Goal: Task Accomplishment & Management: Manage account settings

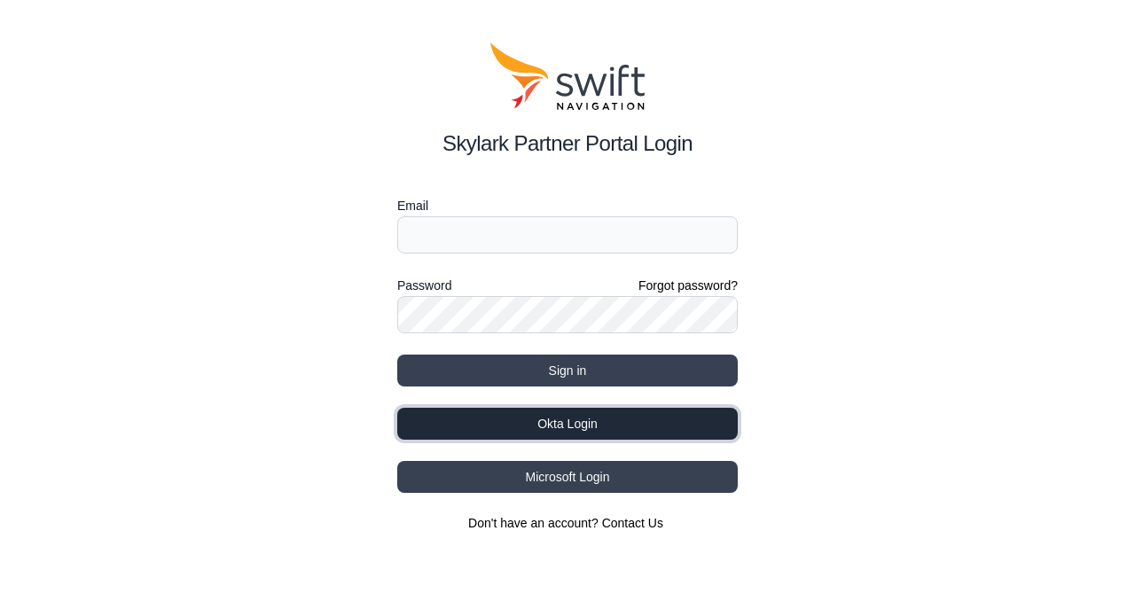
click at [591, 426] on button "Okta Login" at bounding box center [567, 424] width 340 height 32
click at [606, 431] on button "Okta Login" at bounding box center [567, 424] width 340 height 32
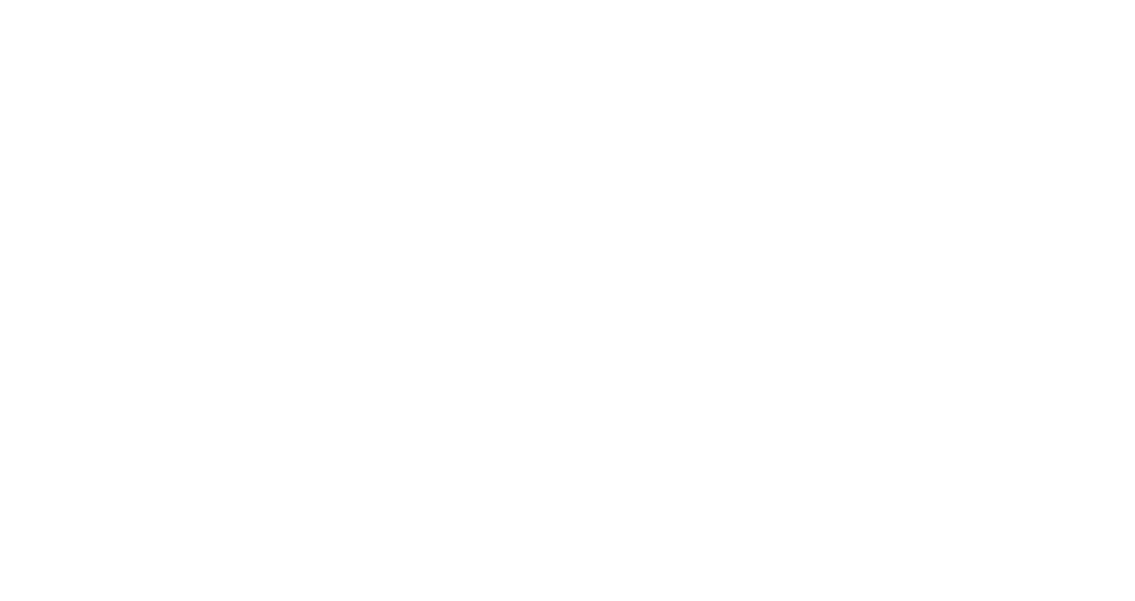
select select
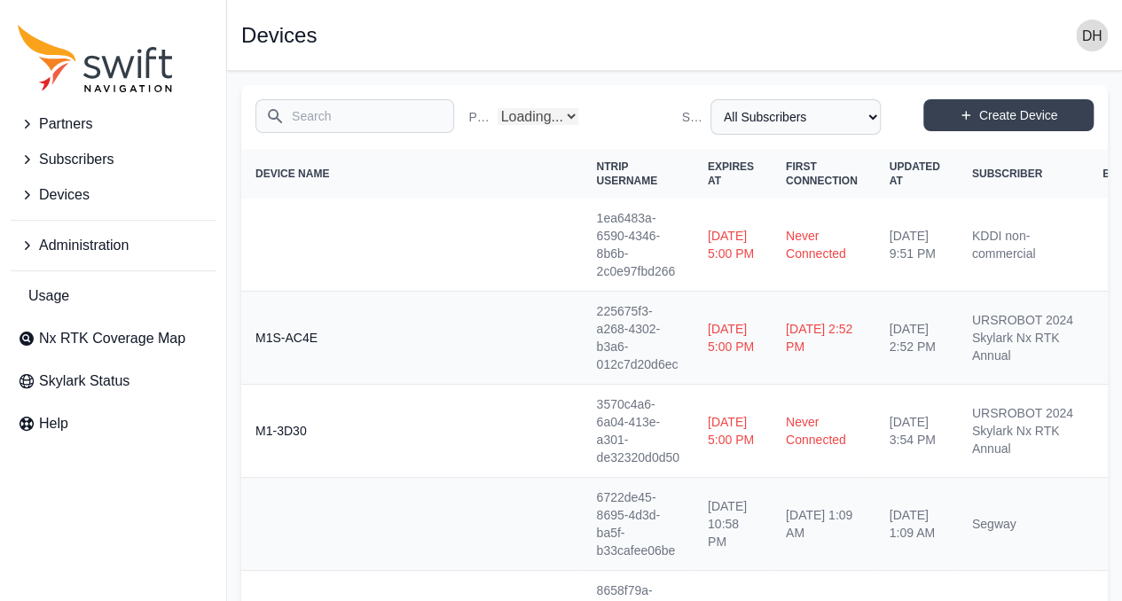
select select "Partner Name"
click at [364, 114] on input "Search" at bounding box center [354, 116] width 199 height 34
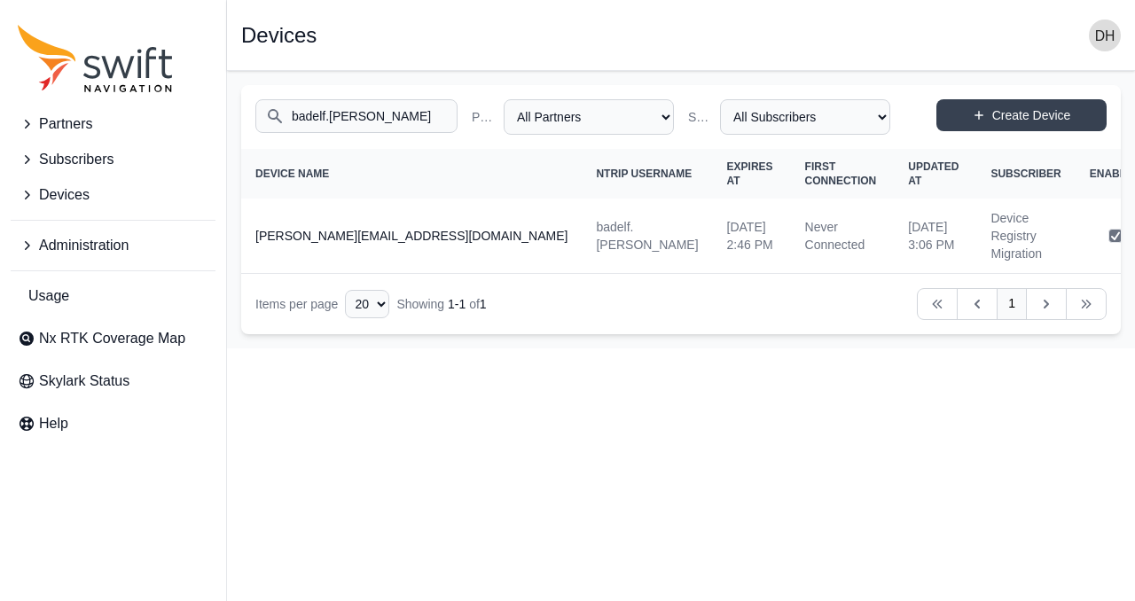
type input "badelf.[PERSON_NAME]"
select select "ab3272ce-40d0-4c94-a524-96a758ab755c"
select select "7e8434a2-c6ea-49f0-86b6-41d2490d7345"
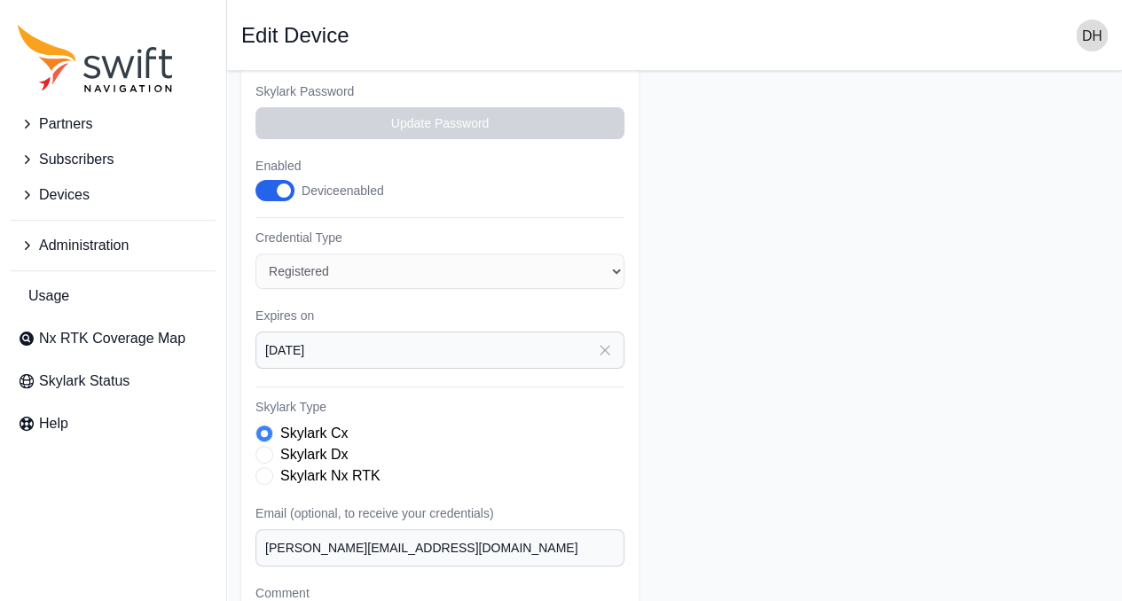
scroll to position [475, 0]
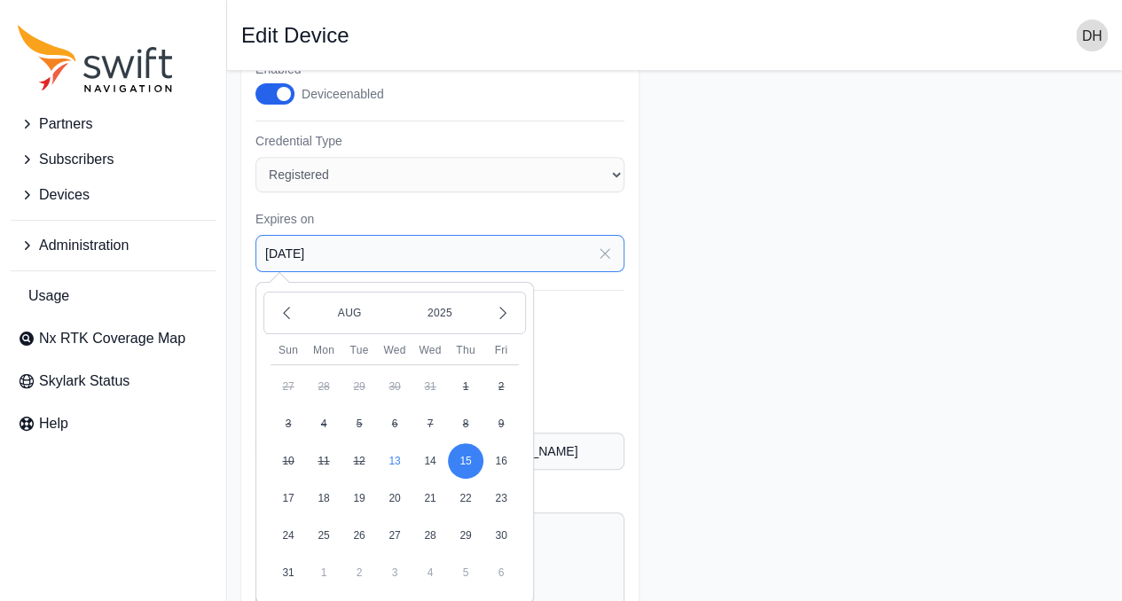
click at [290, 243] on input "[DATE]" at bounding box center [439, 253] width 369 height 37
click at [501, 304] on icon "button" at bounding box center [503, 313] width 18 height 18
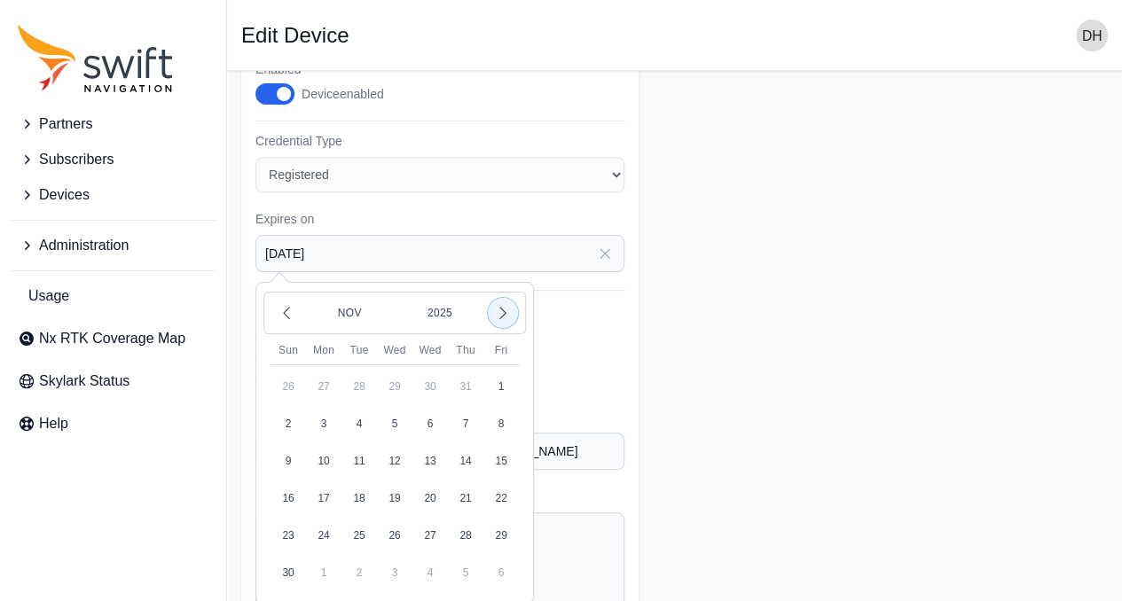
click at [501, 304] on icon "button" at bounding box center [503, 313] width 18 height 18
click at [362, 528] on button "31" at bounding box center [358, 535] width 35 height 35
type input "[DATE]"
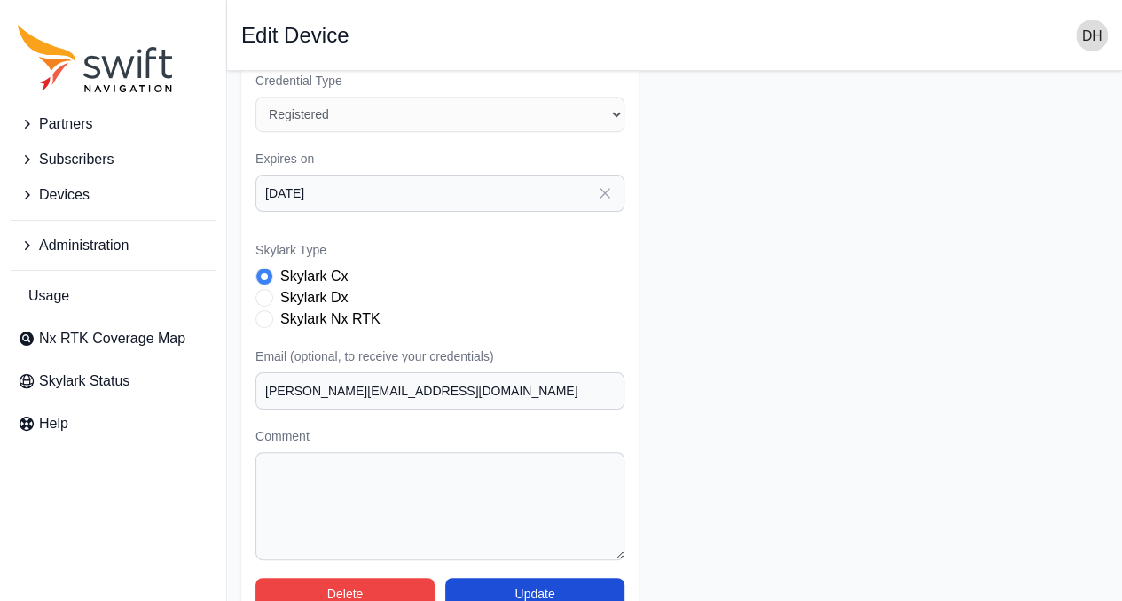
scroll to position [564, 0]
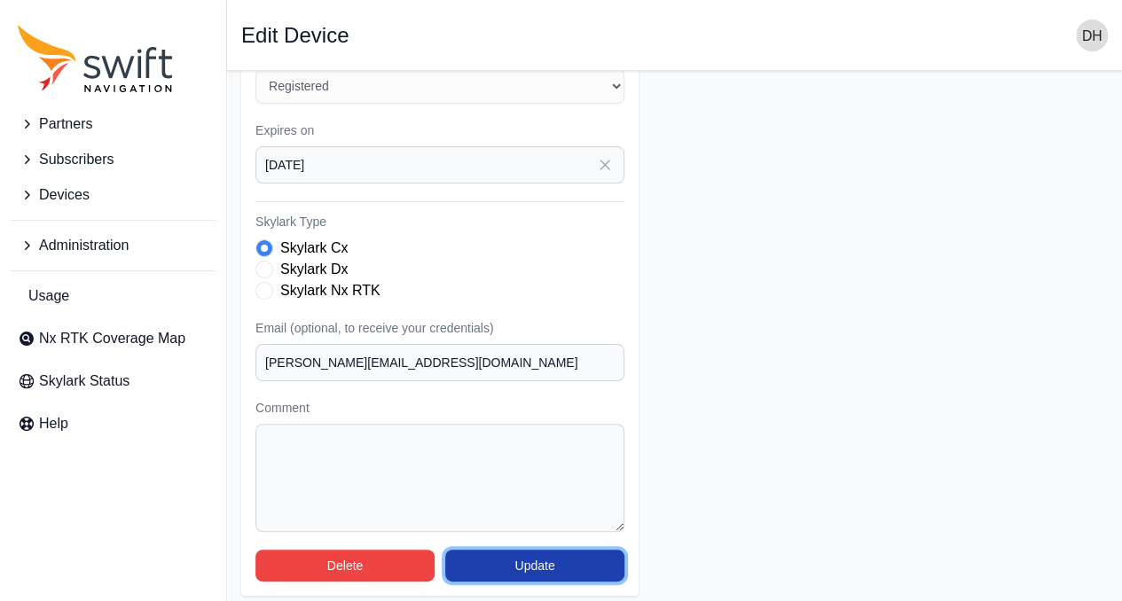
click at [524, 556] on button "Update" at bounding box center [534, 566] width 179 height 32
